Goal: Task Accomplishment & Management: Manage account settings

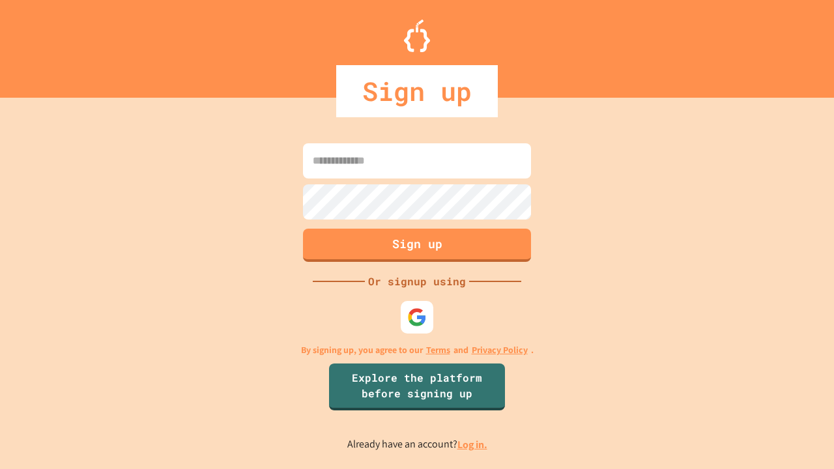
click at [473, 444] on link "Log in." at bounding box center [472, 445] width 30 height 14
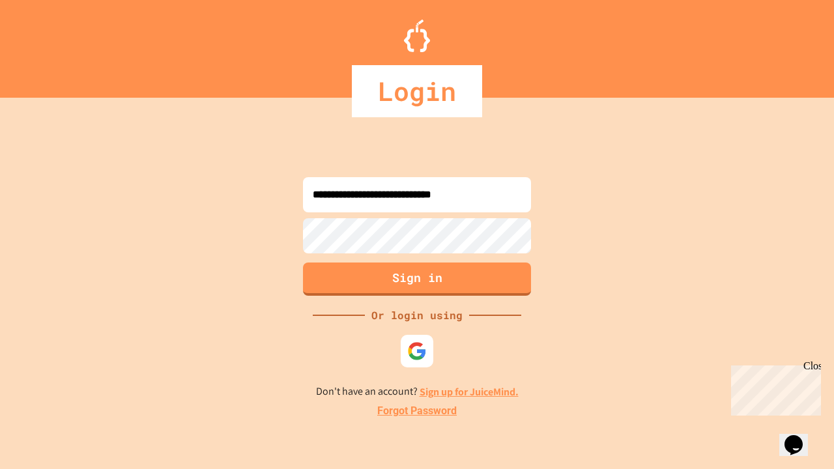
type input "**********"
